Goal: Navigation & Orientation: Go to known website

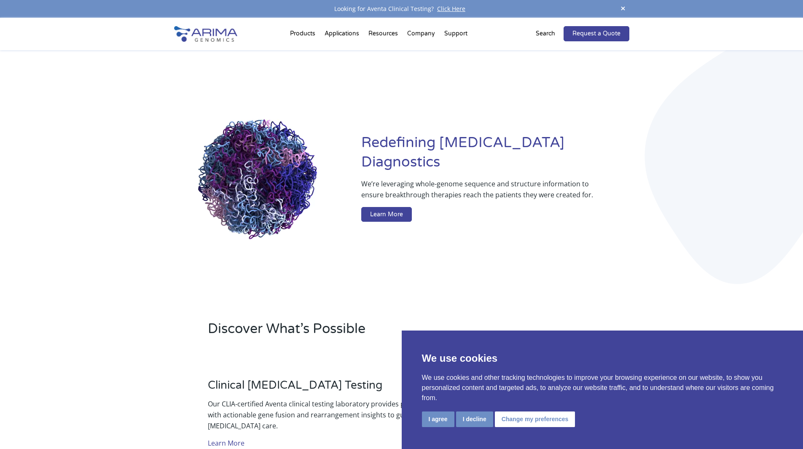
click at [205, 40] on img at bounding box center [205, 34] width 63 height 16
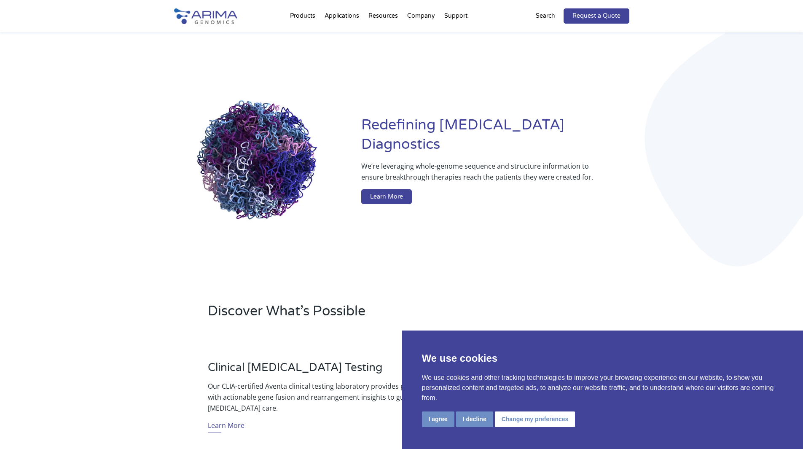
click at [205, 20] on img at bounding box center [205, 16] width 63 height 16
